Goal: Information Seeking & Learning: Learn about a topic

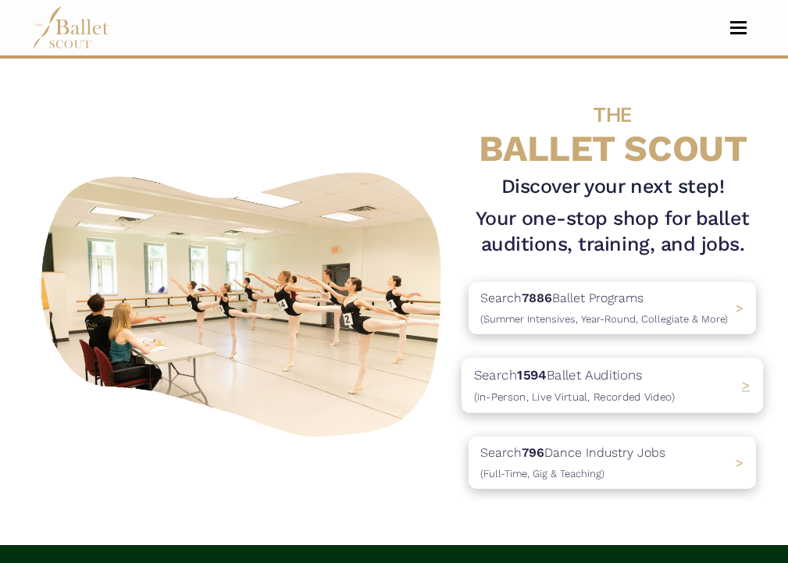
click at [573, 398] on span "(In-Person, Live Virtual, Recorded Video)" at bounding box center [574, 397] width 201 height 12
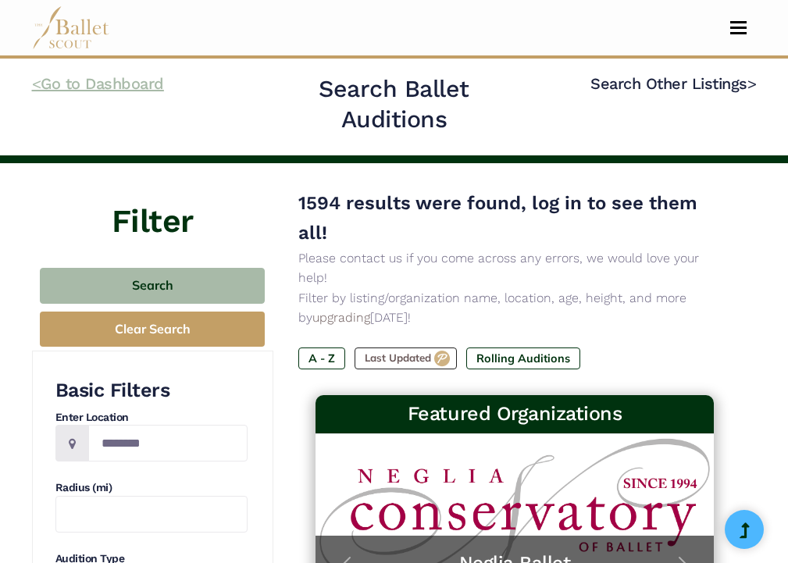
click at [119, 74] on link "< Go to Dashboard" at bounding box center [98, 83] width 132 height 19
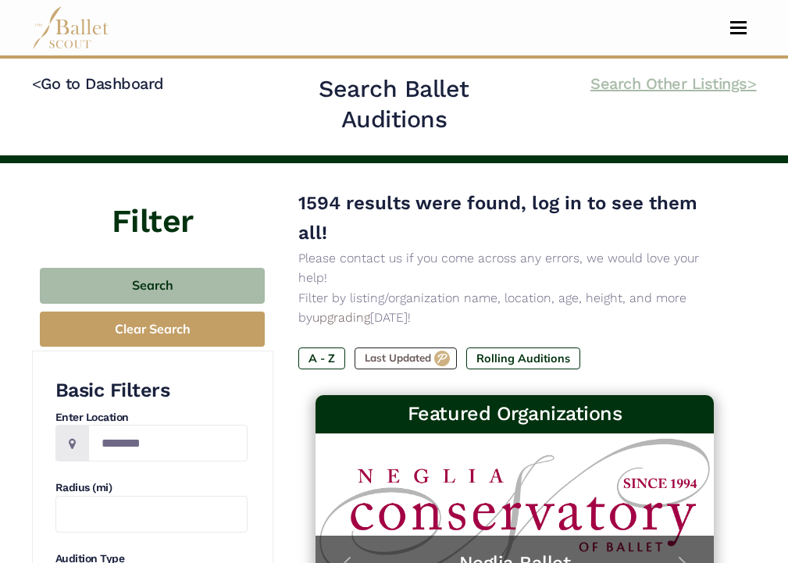
click at [660, 75] on link "Search Other Listings >" at bounding box center [674, 83] width 166 height 19
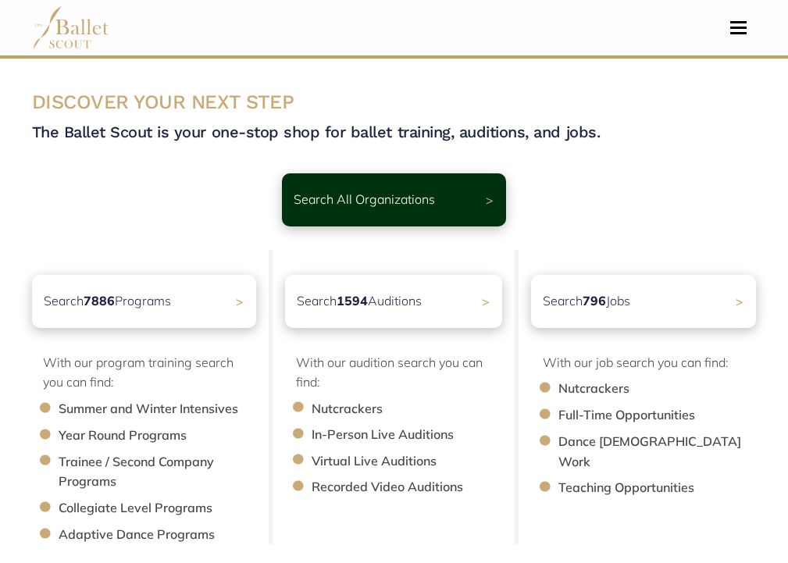
click at [582, 416] on li "Full-Time Opportunities" at bounding box center [666, 415] width 214 height 20
click at [605, 307] on b "796" at bounding box center [592, 300] width 25 height 16
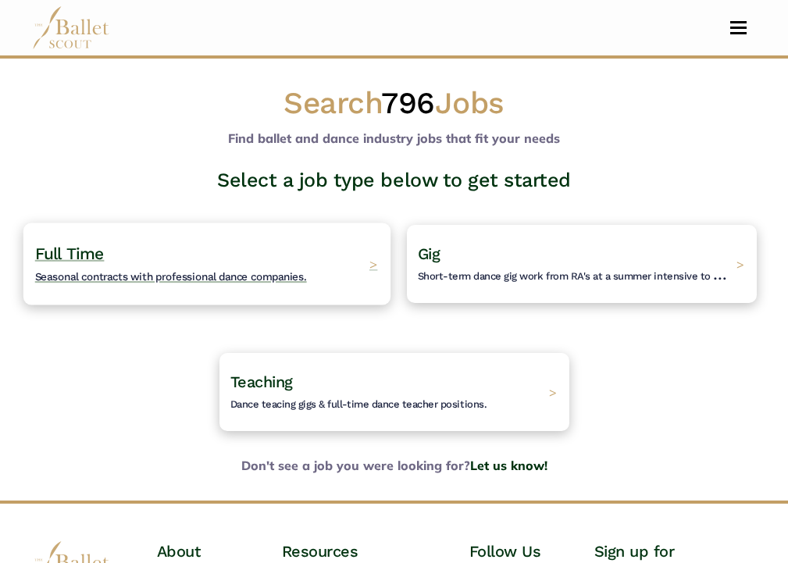
click at [254, 250] on h4 "Full Time Seasonal contracts with professional dance companies." at bounding box center [170, 263] width 272 height 43
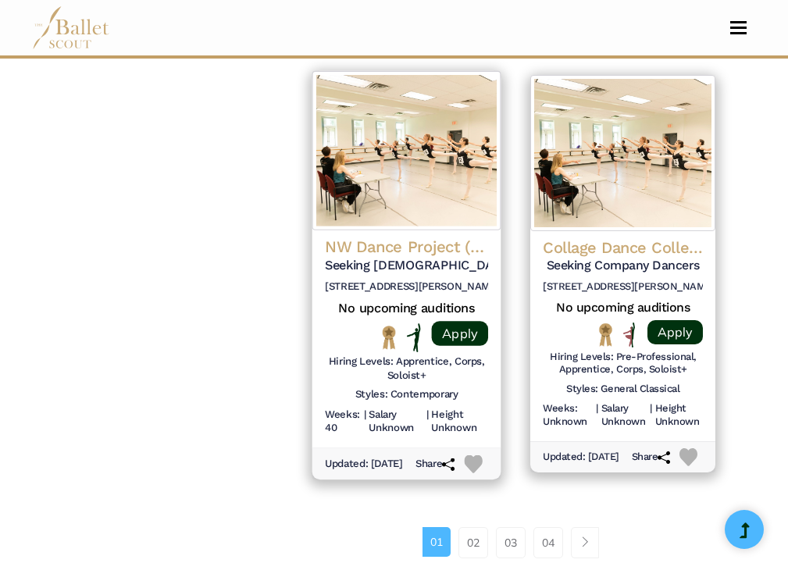
scroll to position [2357, 0]
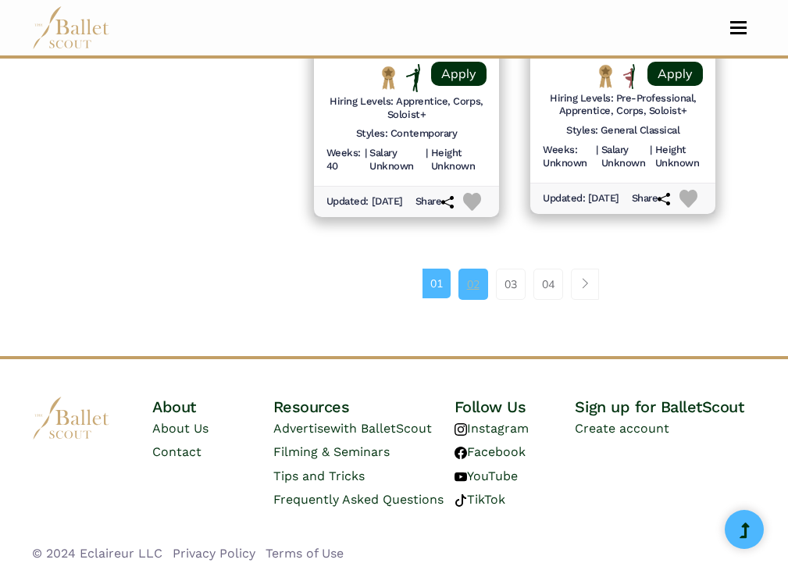
click at [469, 272] on link "02" at bounding box center [474, 284] width 30 height 31
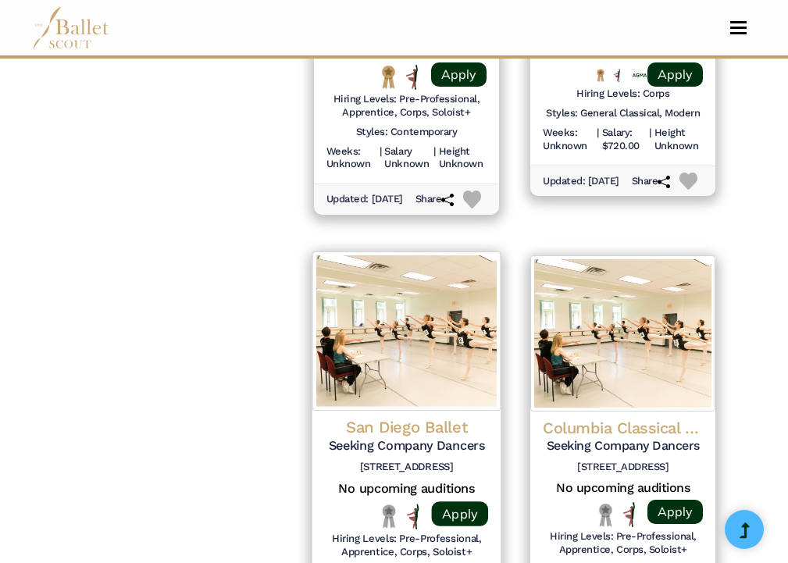
scroll to position [1783, 0]
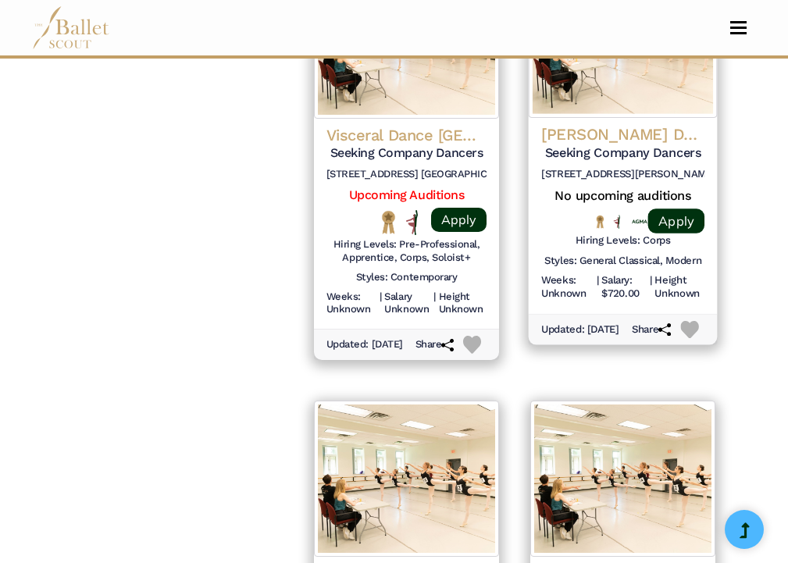
click at [566, 124] on h4 "[PERSON_NAME] Dance Company" at bounding box center [622, 134] width 163 height 21
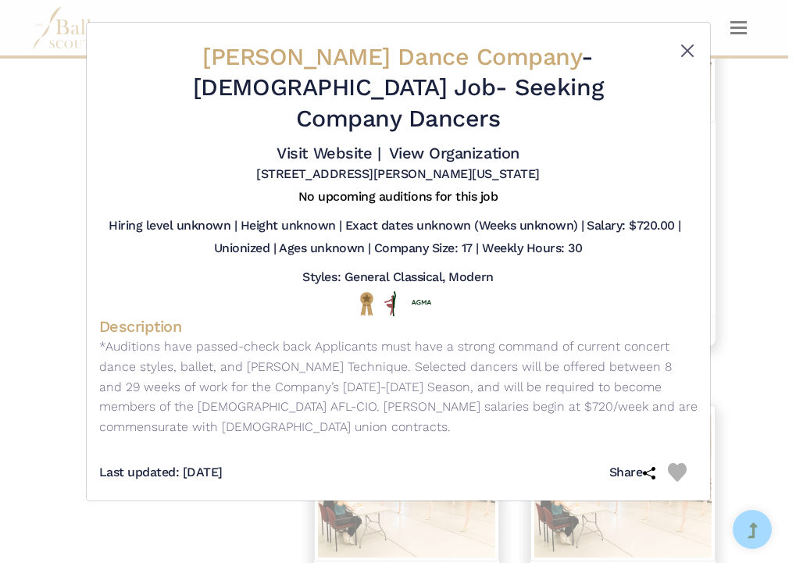
click at [692, 52] on button "Close" at bounding box center [687, 50] width 19 height 19
